Goal: Information Seeking & Learning: Learn about a topic

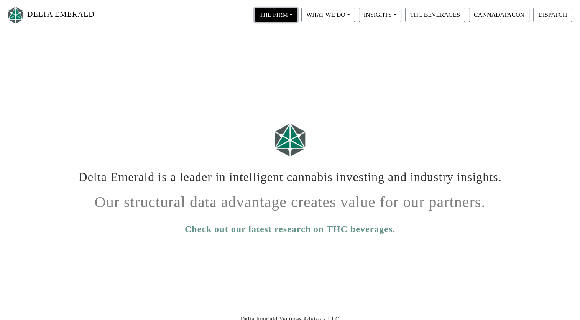
click at [285, 18] on button "THE FIRM" at bounding box center [276, 15] width 43 height 15
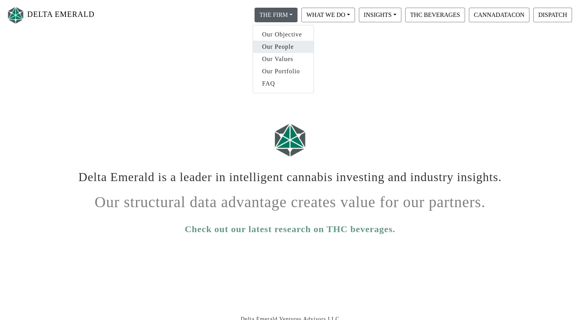
click at [285, 46] on link "Our People" at bounding box center [283, 47] width 61 height 12
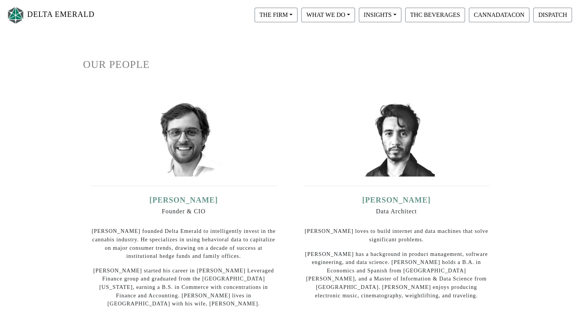
scroll to position [52, 0]
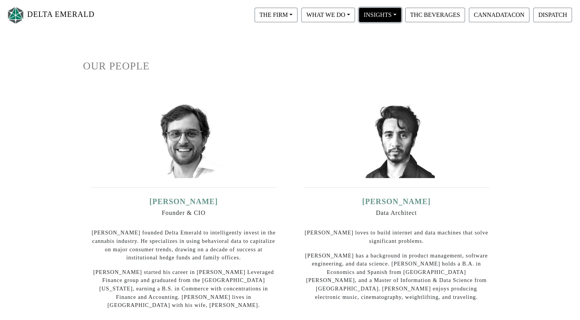
click at [298, 15] on button "INSIGHTS" at bounding box center [276, 15] width 43 height 15
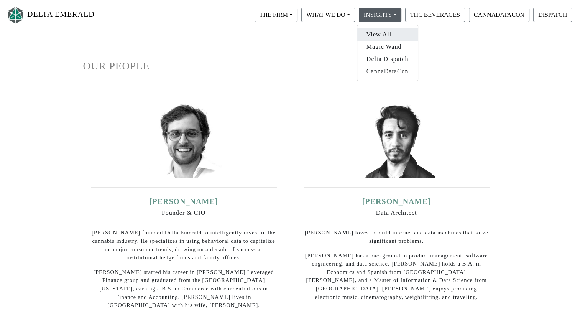
click at [373, 36] on link "View All" at bounding box center [387, 34] width 61 height 12
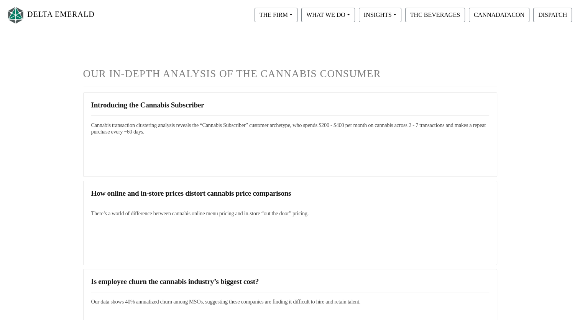
scroll to position [44, 0]
click at [434, 13] on button "THC BEVERAGES" at bounding box center [435, 15] width 60 height 15
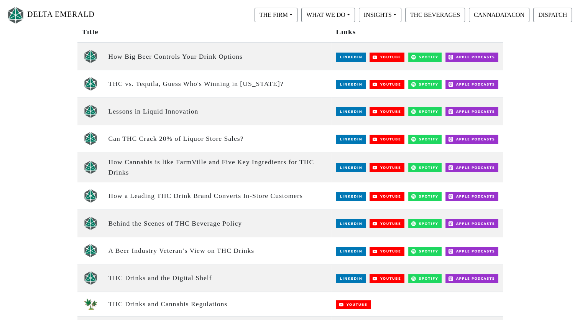
scroll to position [117, 0]
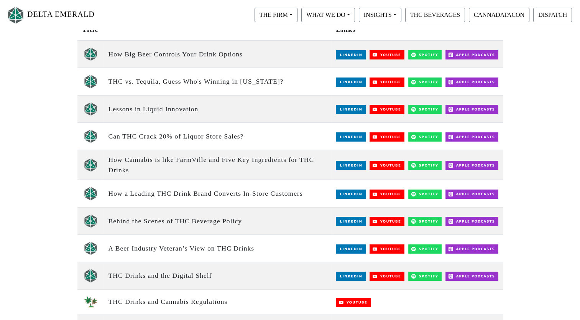
click at [387, 86] on img at bounding box center [387, 81] width 35 height 9
click at [384, 139] on img at bounding box center [387, 136] width 35 height 9
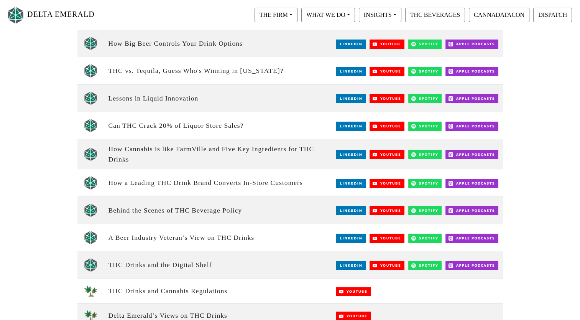
scroll to position [69, 0]
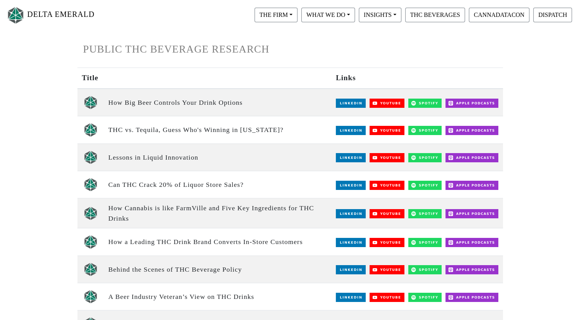
click at [348, 68] on th "Links" at bounding box center [416, 78] width 171 height 21
click at [349, 130] on img at bounding box center [351, 130] width 30 height 9
click at [393, 186] on img at bounding box center [387, 185] width 35 height 9
click at [350, 186] on img at bounding box center [351, 185] width 30 height 9
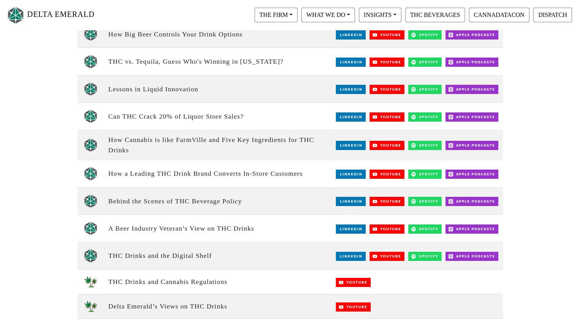
scroll to position [142, 0]
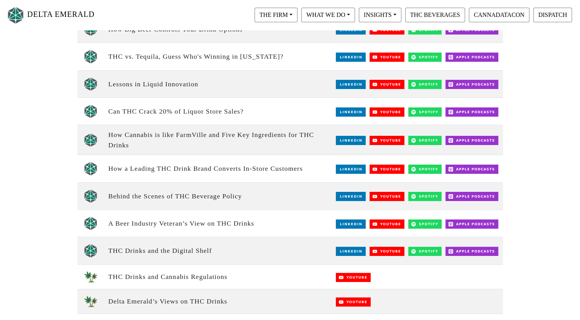
click at [342, 222] on img at bounding box center [351, 223] width 30 height 9
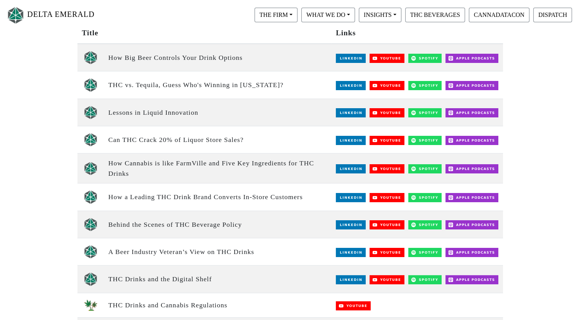
scroll to position [112, 0]
